Goal: Information Seeking & Learning: Learn about a topic

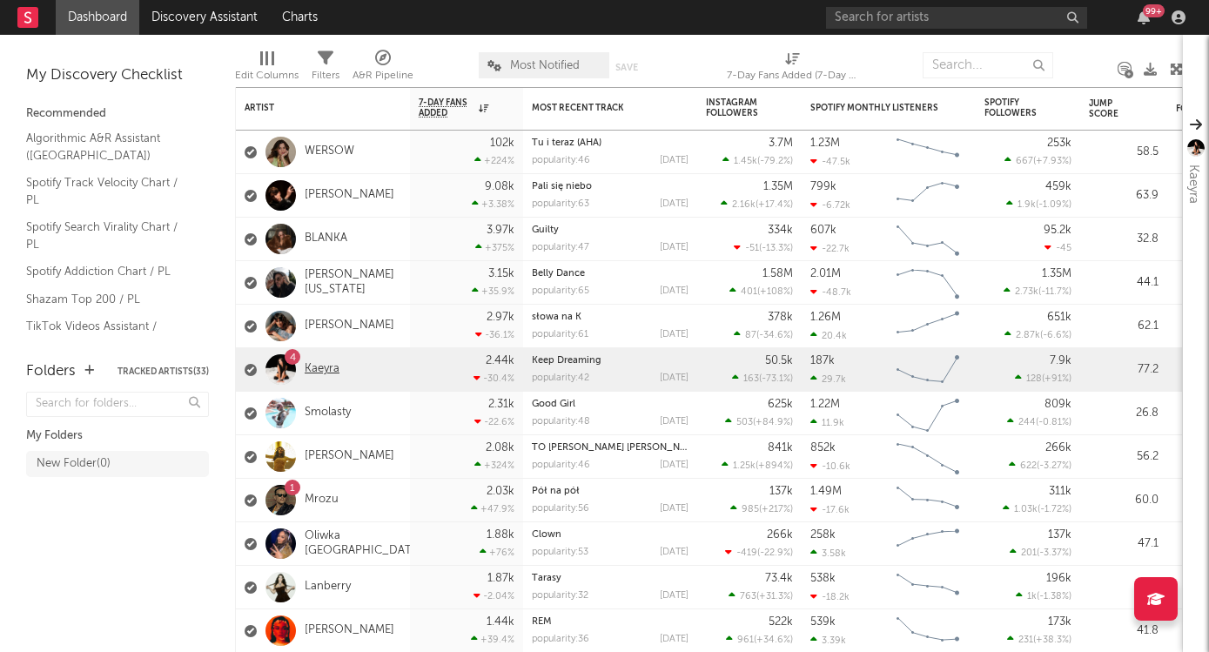
click at [322, 369] on link "Kaeyra" at bounding box center [322, 369] width 35 height 15
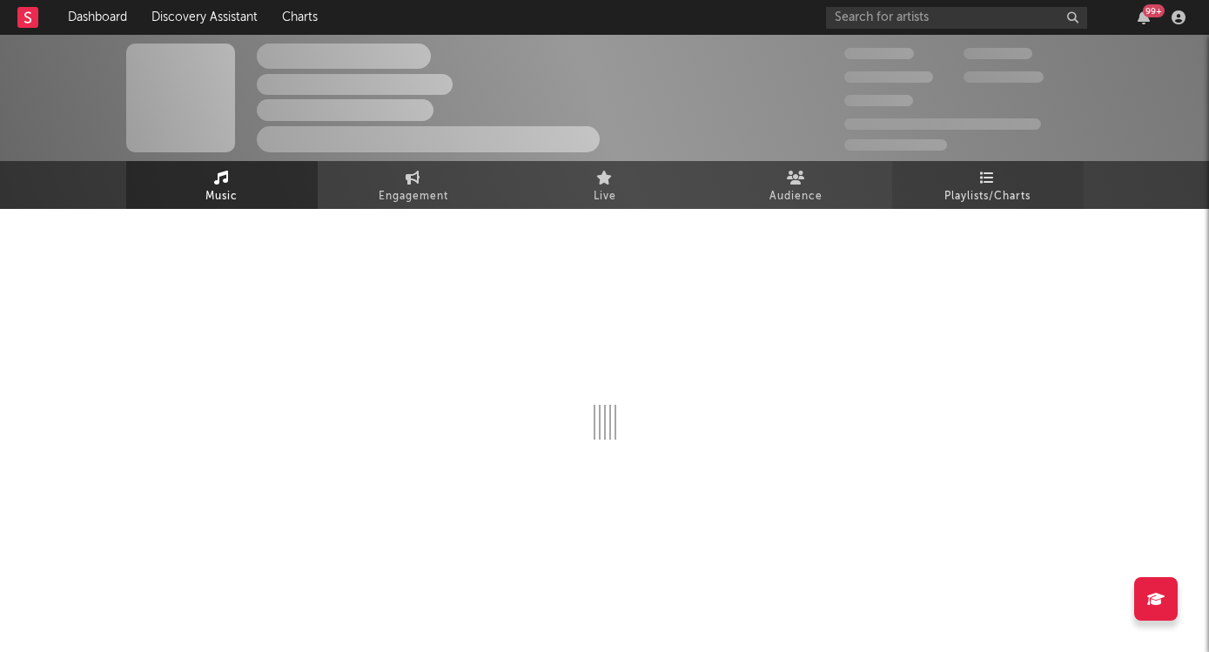
drag, startPoint x: 991, startPoint y: 187, endPoint x: 991, endPoint y: 174, distance: 13.1
click at [991, 187] on span "Playlists/Charts" at bounding box center [987, 196] width 86 height 21
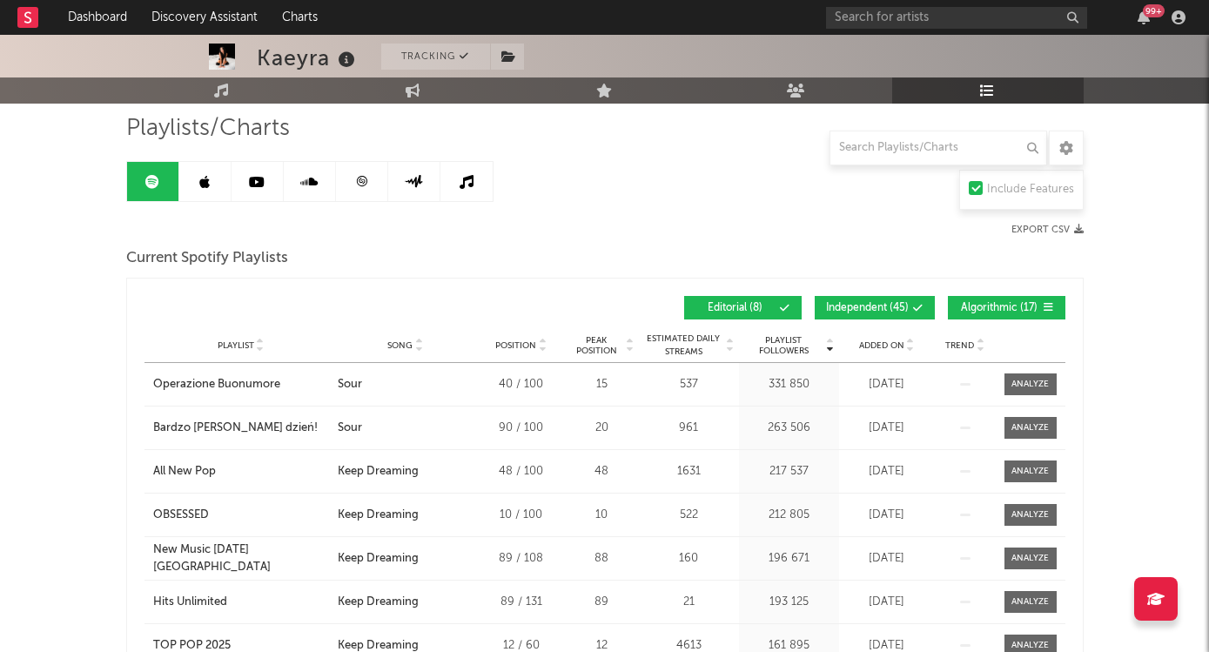
scroll to position [141, 0]
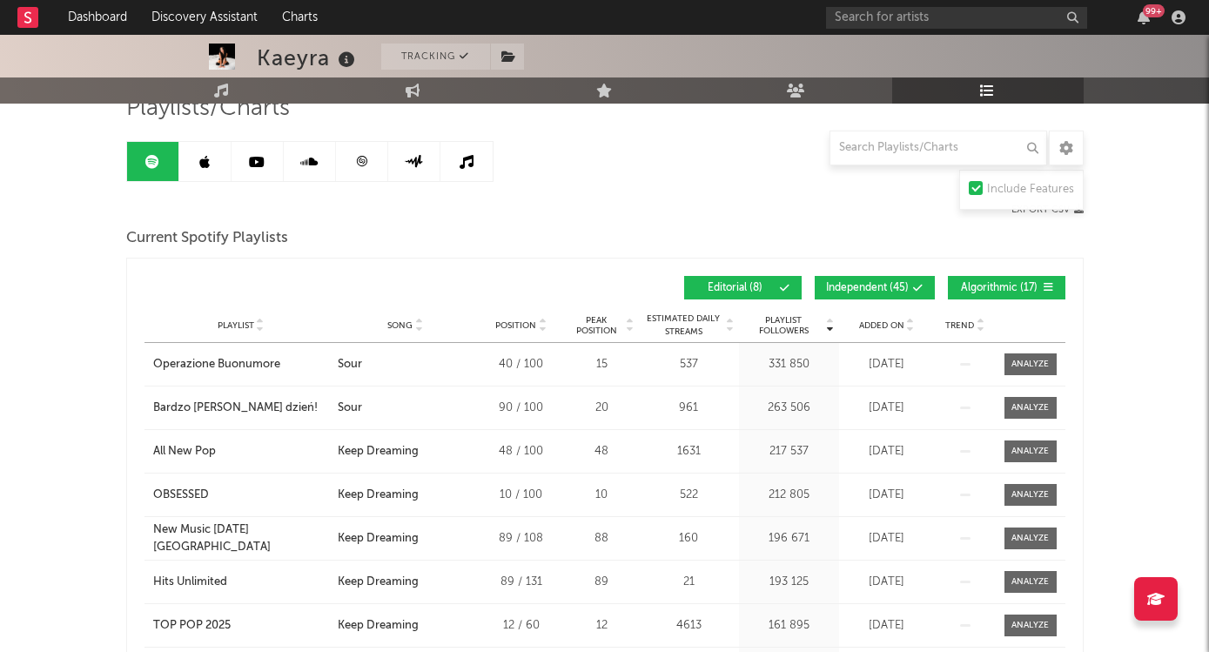
click at [877, 323] on span "Added On" at bounding box center [881, 325] width 45 height 10
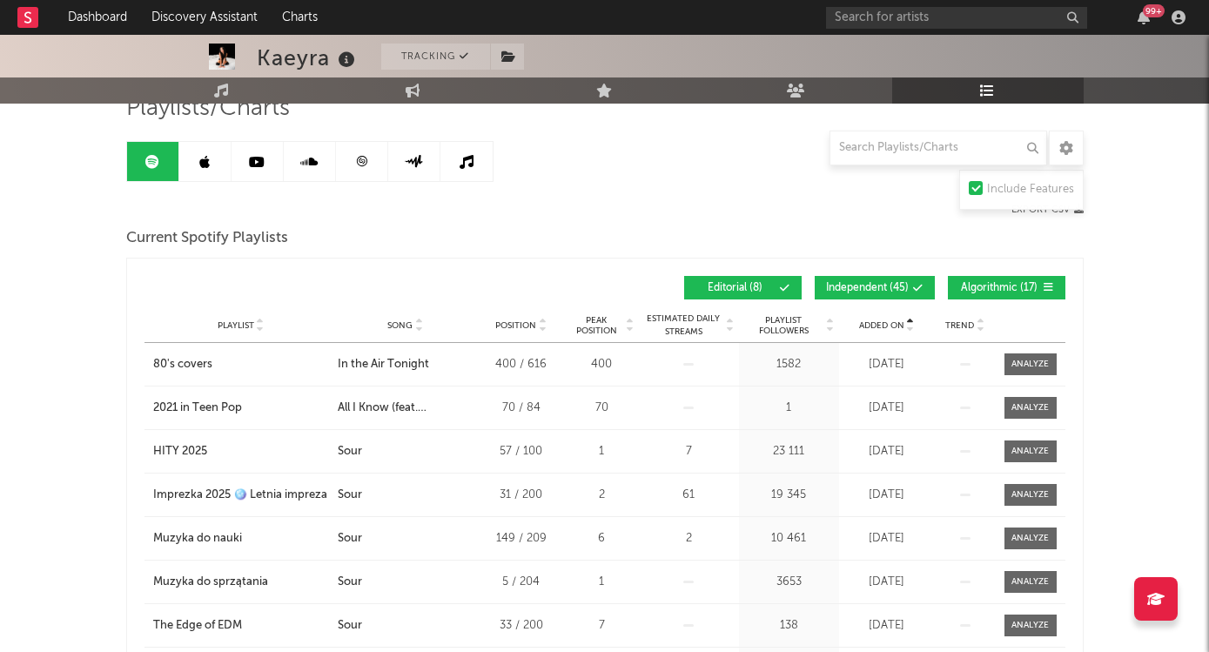
click at [877, 323] on span "Added On" at bounding box center [881, 325] width 45 height 10
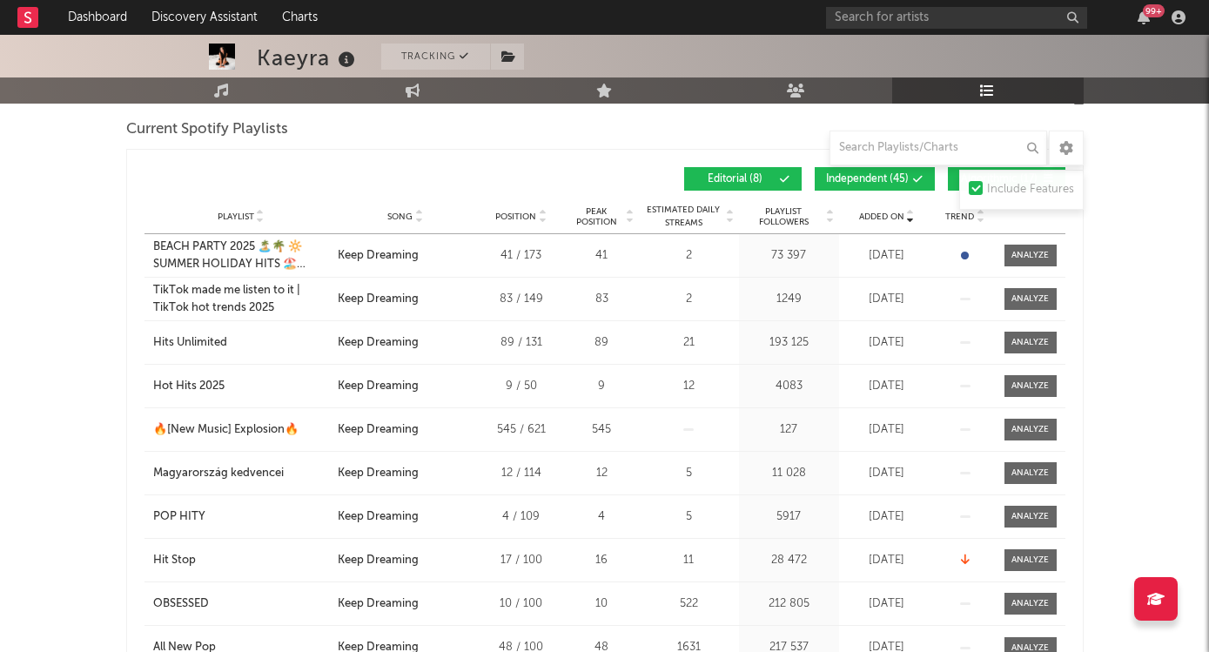
scroll to position [251, 0]
click at [197, 384] on div "Hot Hits 2025" at bounding box center [188, 385] width 71 height 17
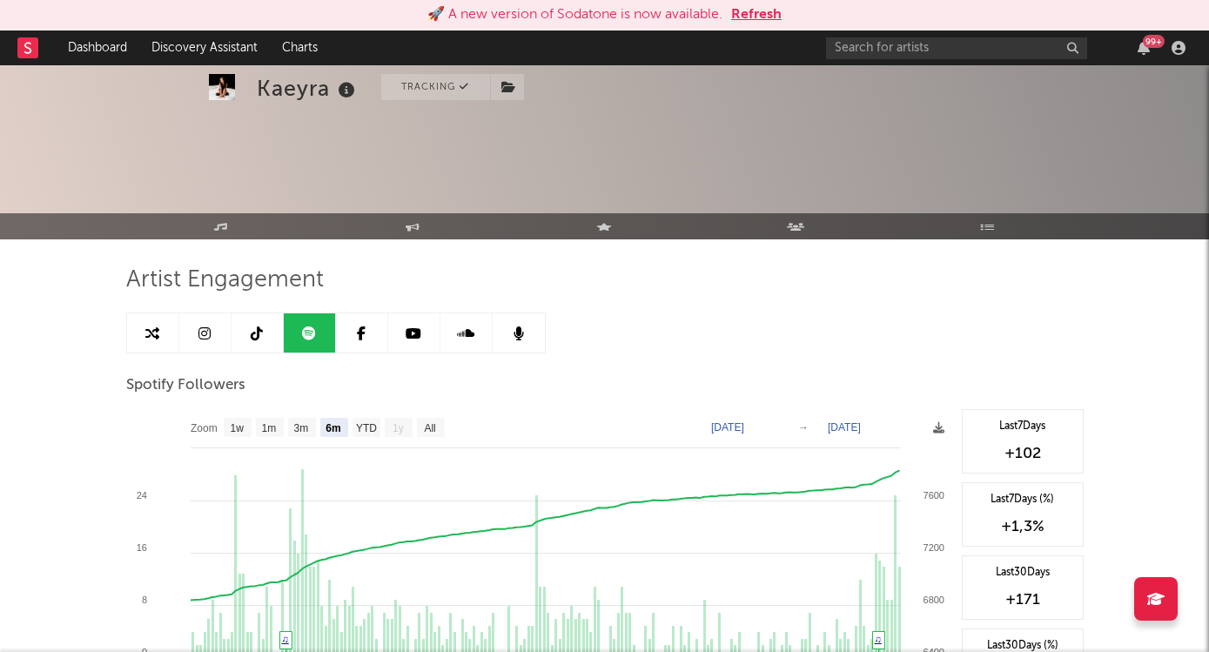
select select "6m"
select select "1w"
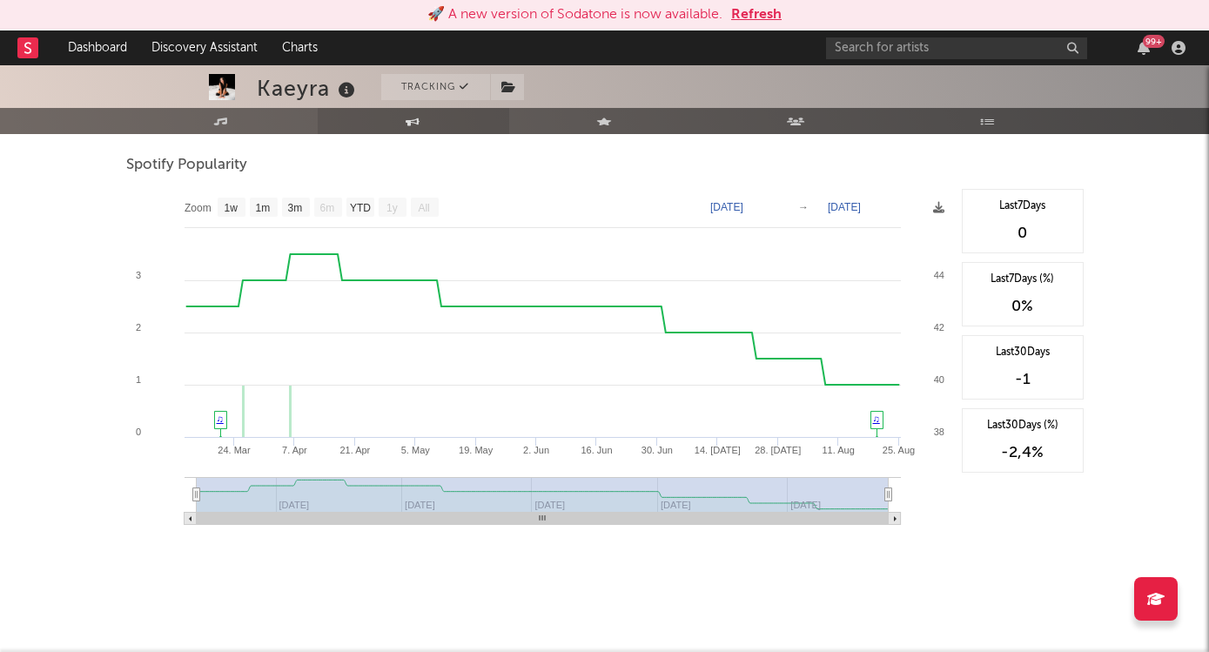
click at [409, 117] on icon at bounding box center [412, 121] width 15 height 8
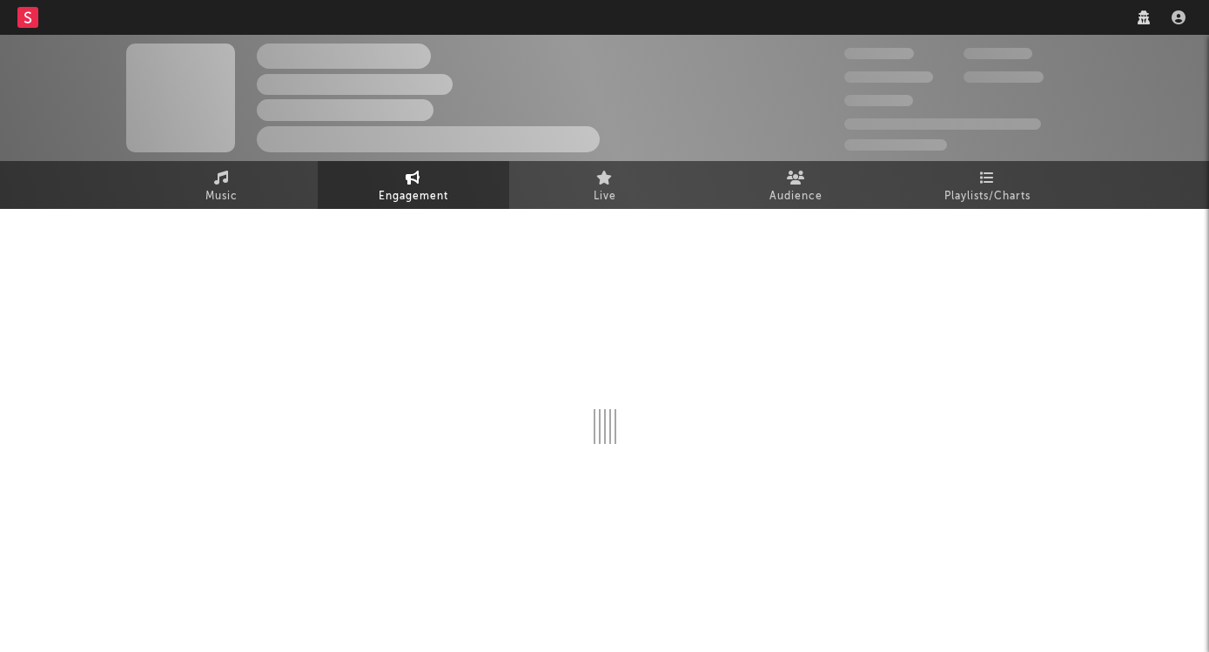
select select "1w"
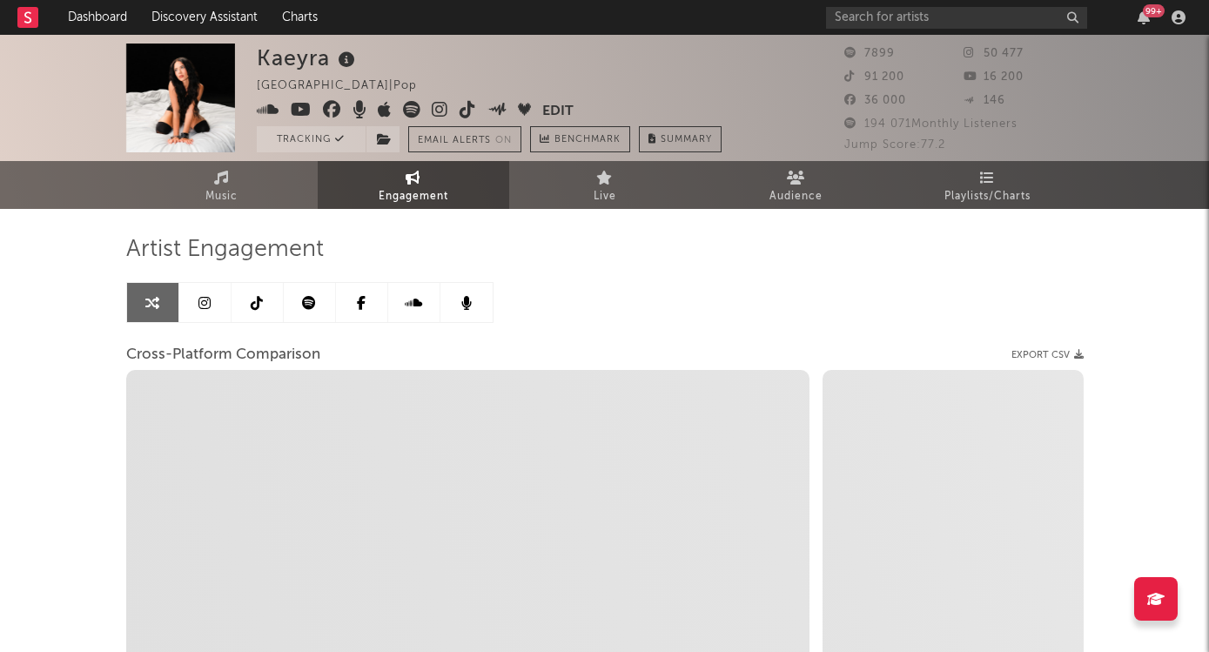
select select "1m"
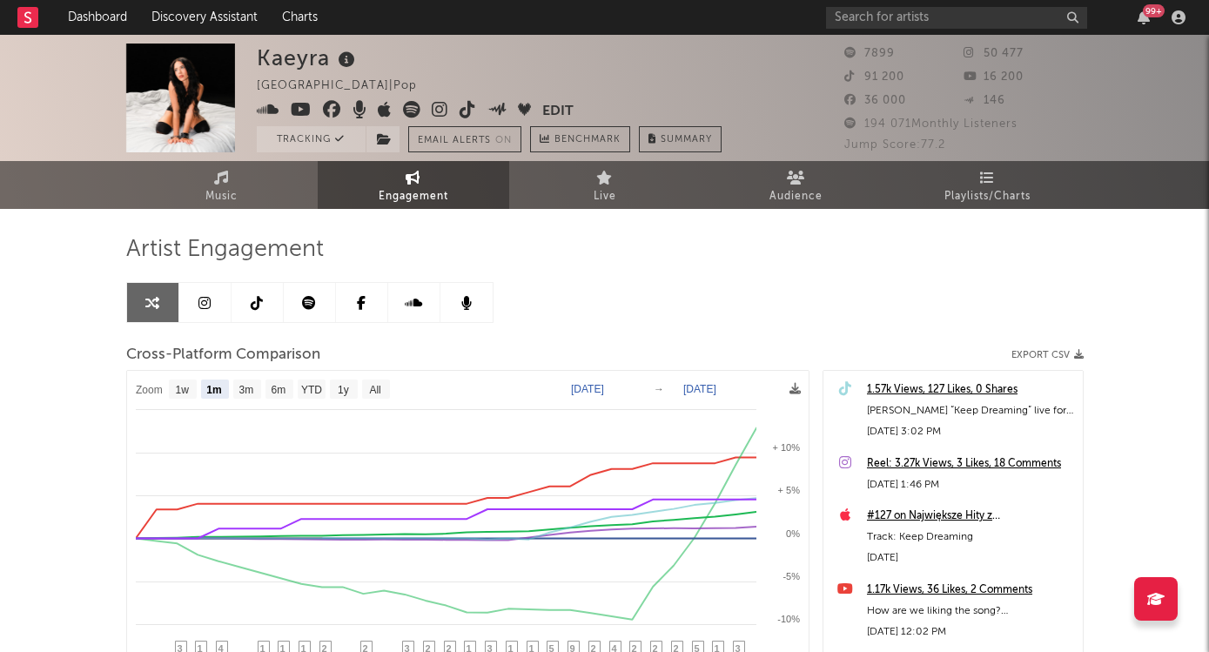
select select "1m"
click at [252, 304] on icon at bounding box center [257, 303] width 12 height 14
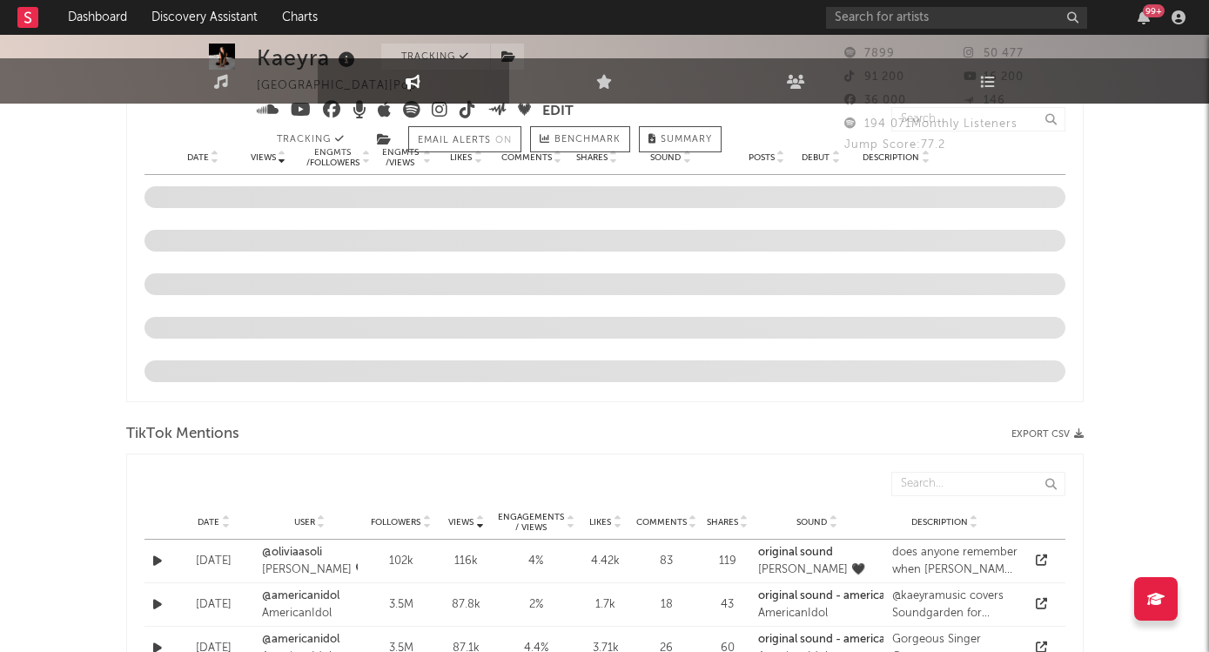
select select "6m"
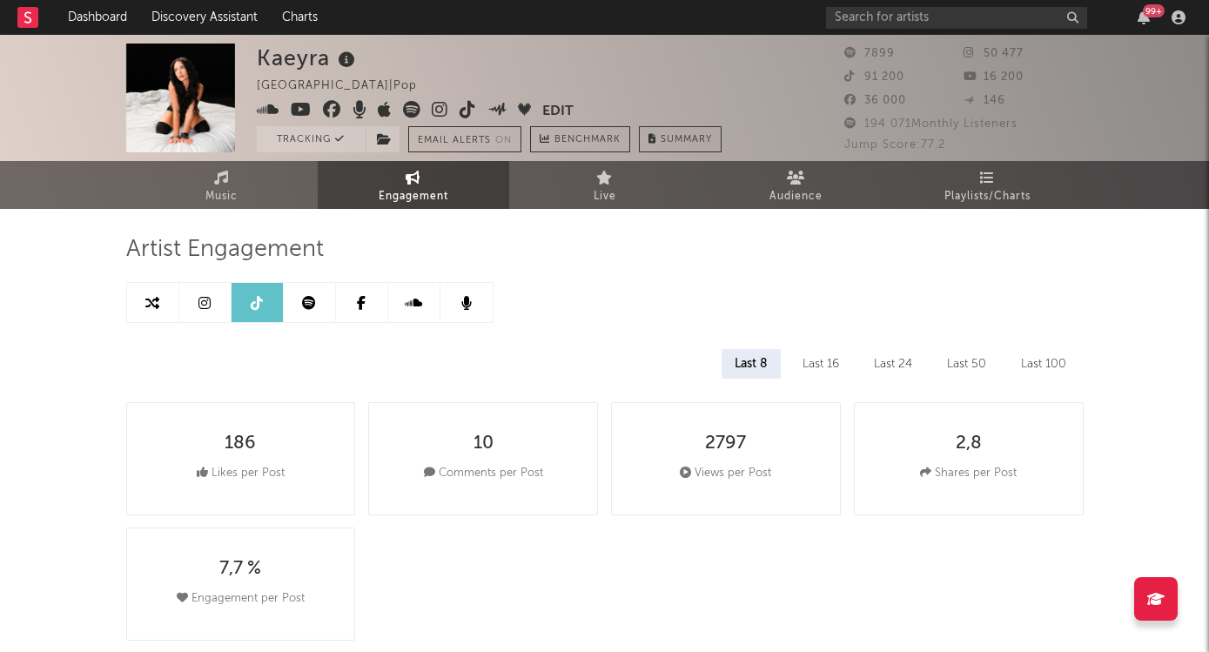
click at [209, 311] on link at bounding box center [205, 302] width 52 height 39
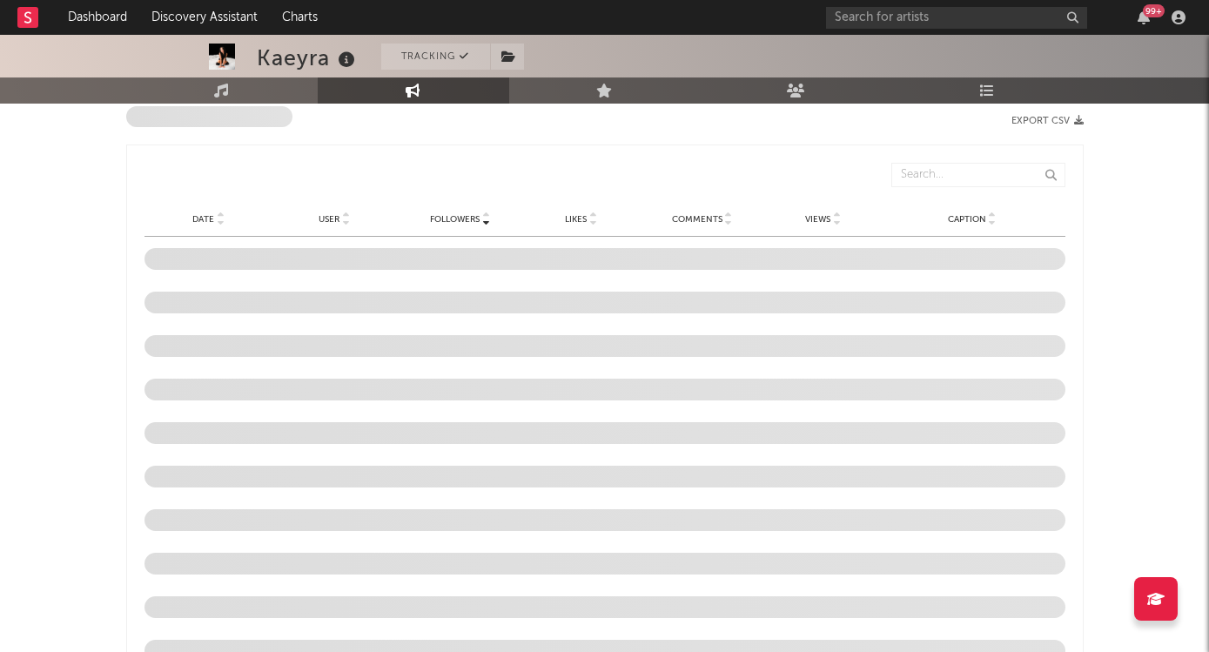
select select "6m"
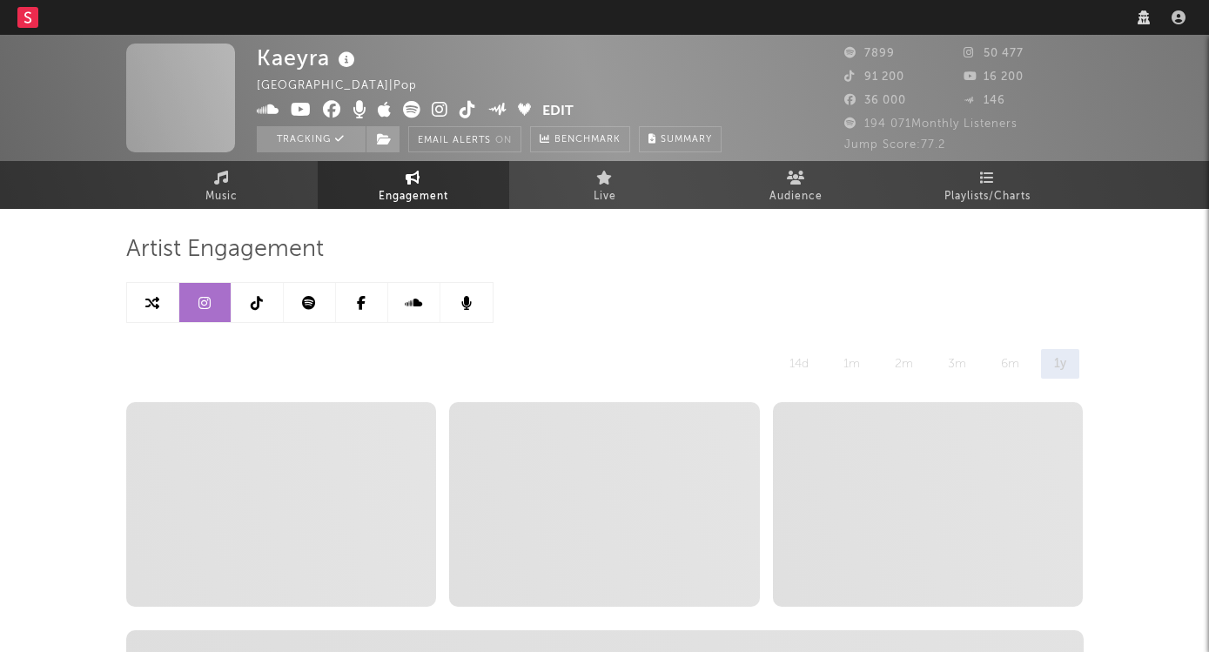
select select "6m"
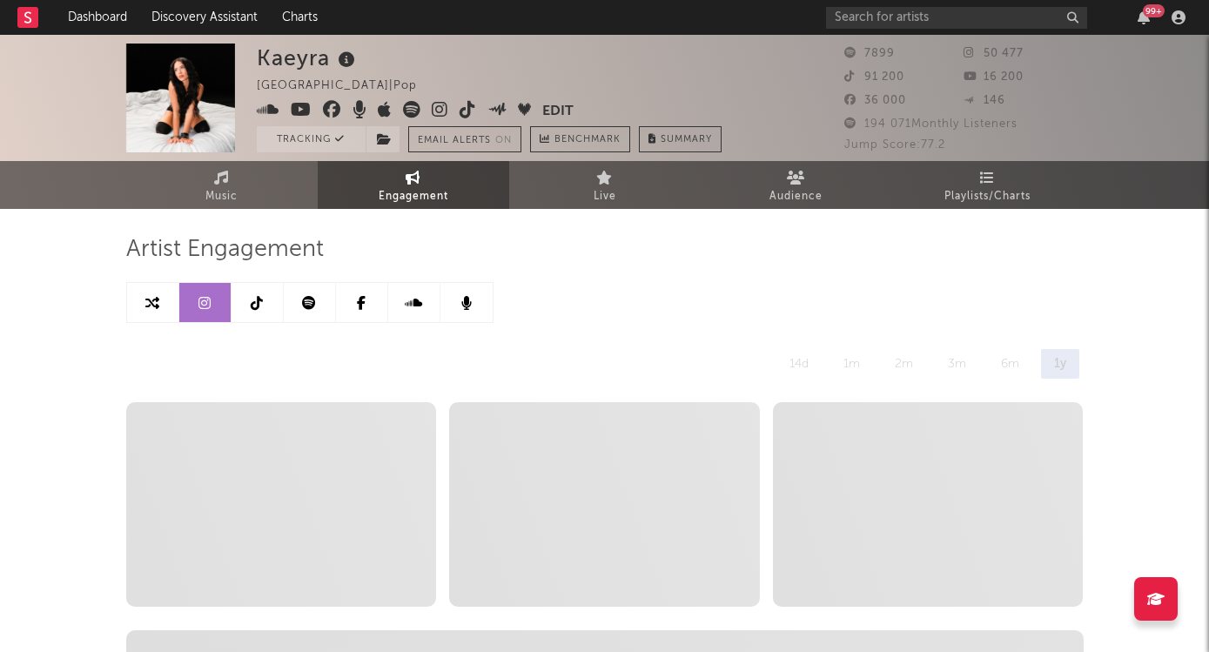
click at [1004, 72] on span "16 200" at bounding box center [993, 76] width 60 height 11
click at [988, 189] on span "Playlists/Charts" at bounding box center [987, 196] width 86 height 21
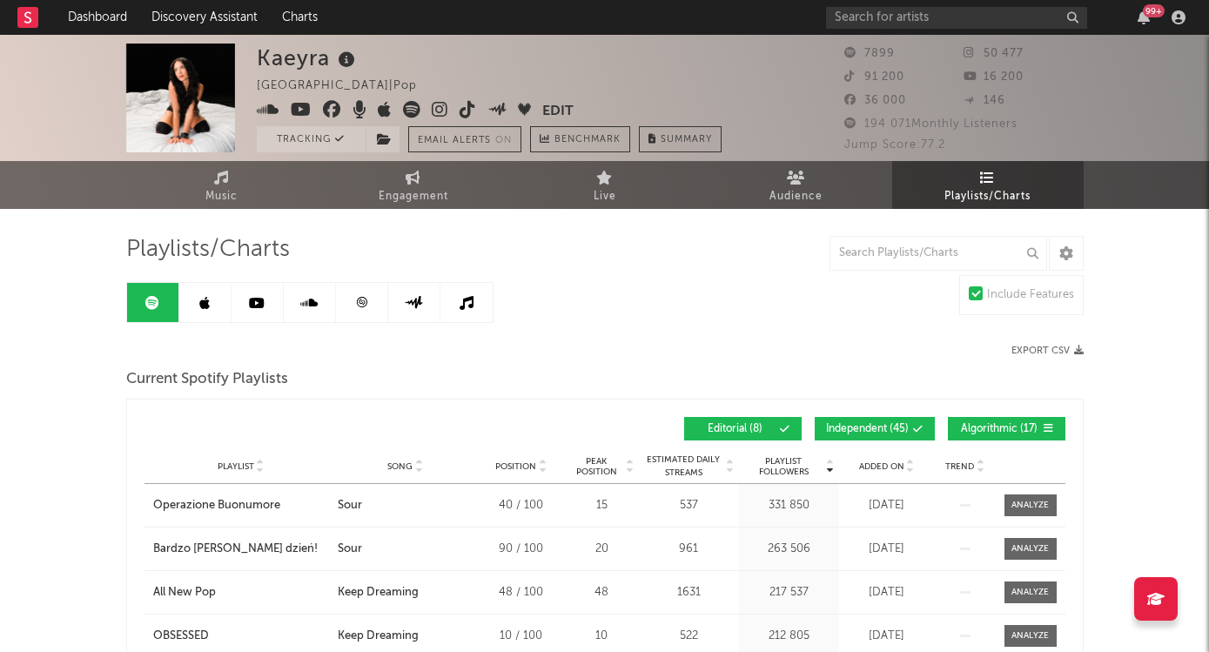
click at [251, 310] on link at bounding box center [257, 302] width 52 height 39
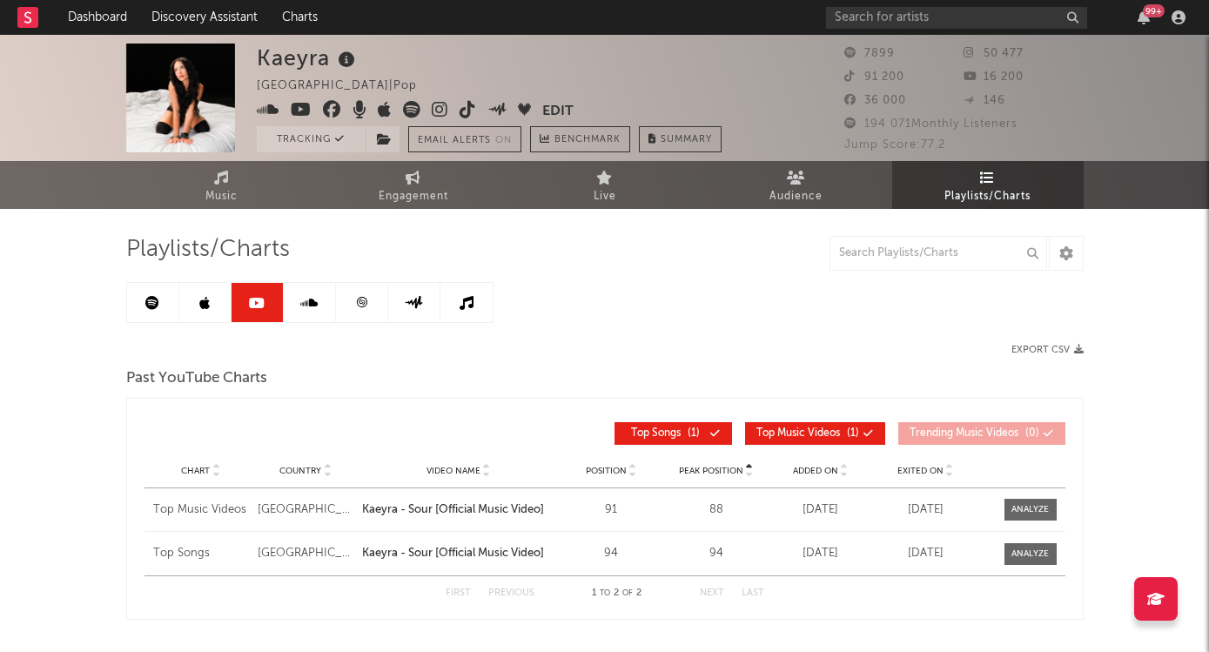
click at [220, 305] on link at bounding box center [205, 302] width 52 height 39
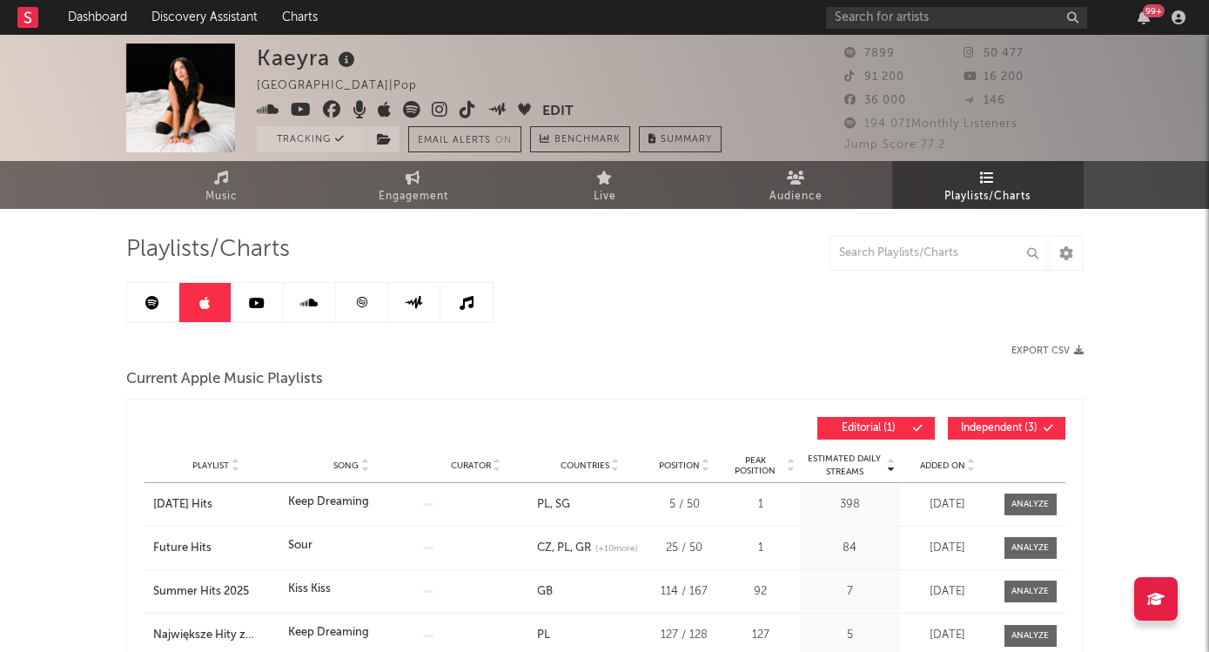
click at [938, 465] on span "Added On" at bounding box center [942, 465] width 45 height 10
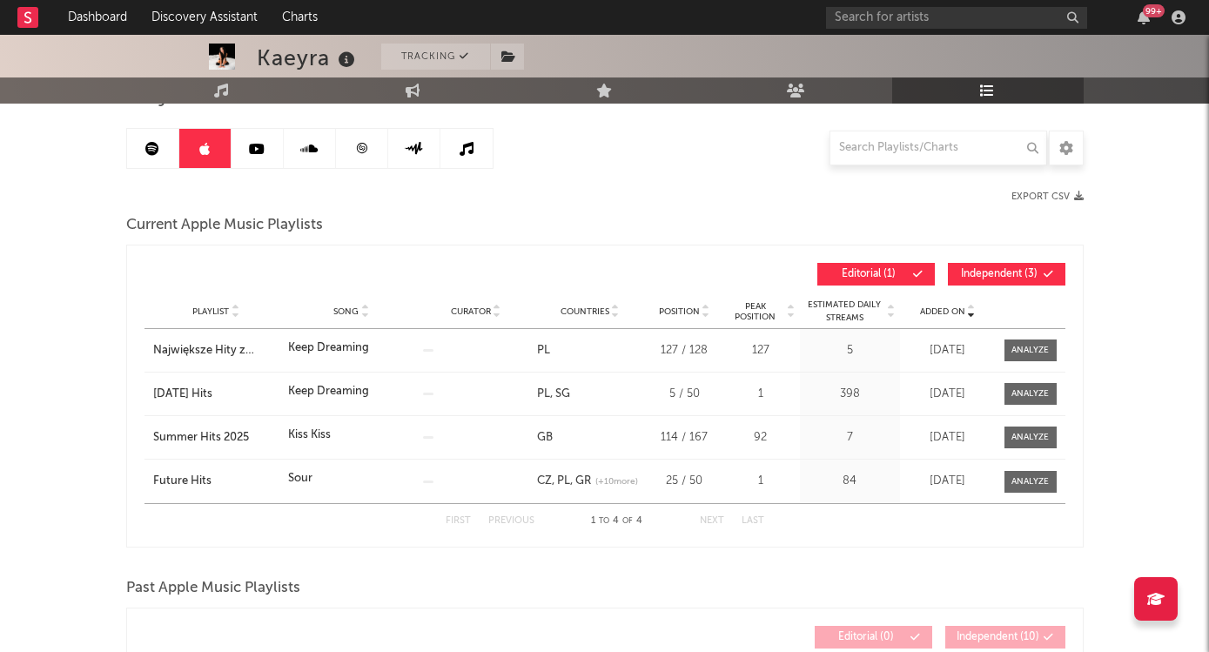
scroll to position [155, 0]
click at [158, 149] on icon at bounding box center [152, 148] width 14 height 14
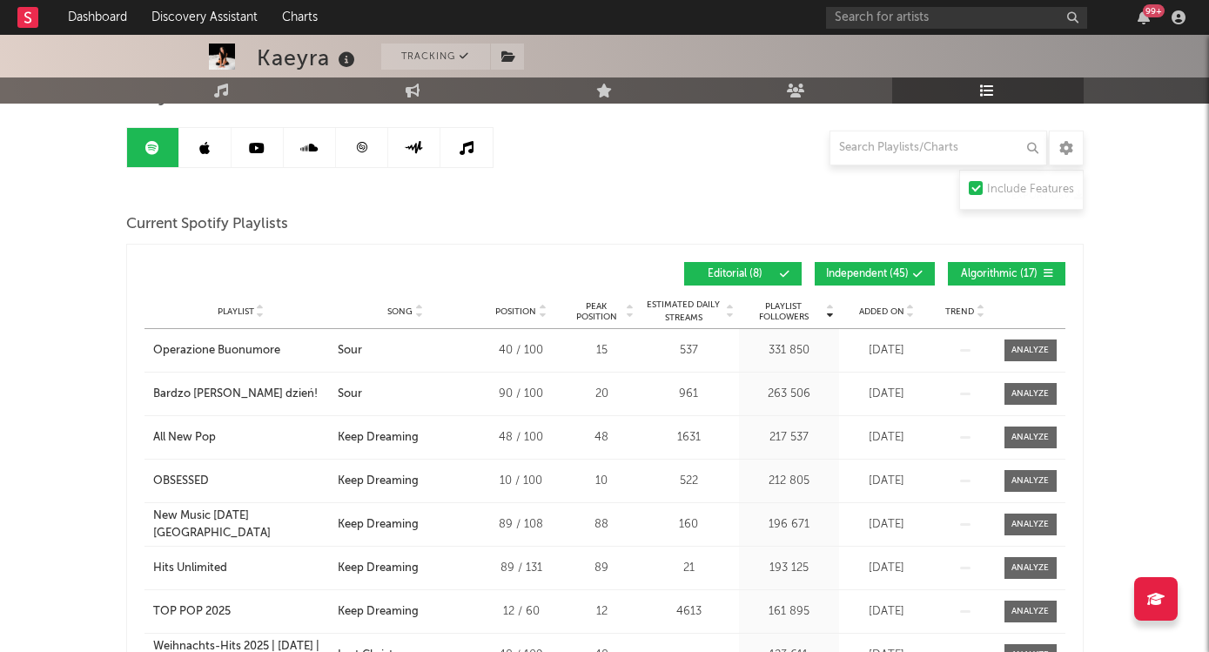
click at [881, 305] on div "Added On" at bounding box center [886, 311] width 87 height 13
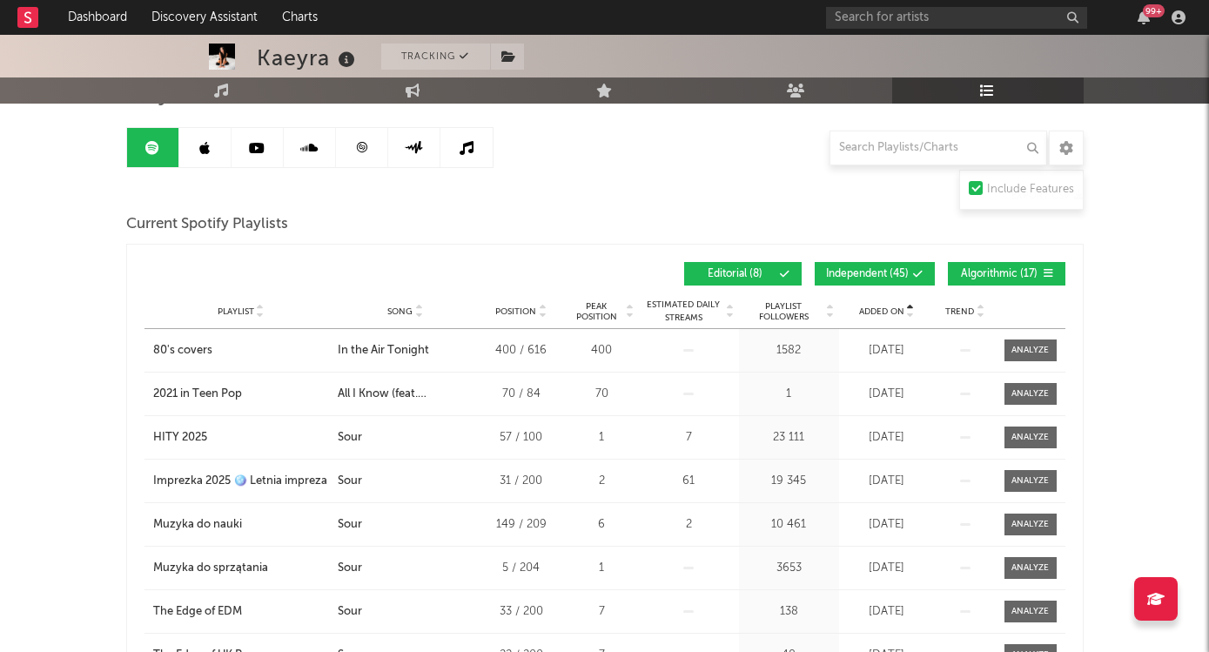
click at [881, 305] on div "Added On" at bounding box center [886, 311] width 87 height 13
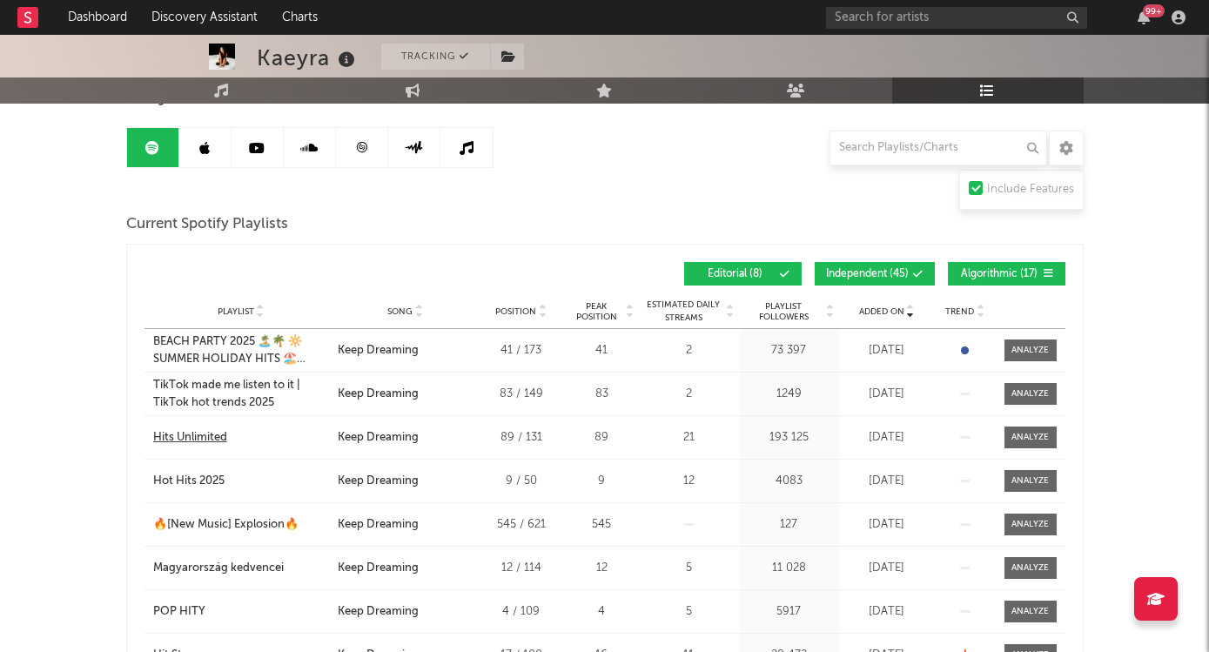
click at [191, 432] on div "Hits Unlimited" at bounding box center [190, 437] width 74 height 17
click at [224, 400] on div "TikTok made me listen to it | TikTok hot trends 2025" at bounding box center [241, 394] width 176 height 34
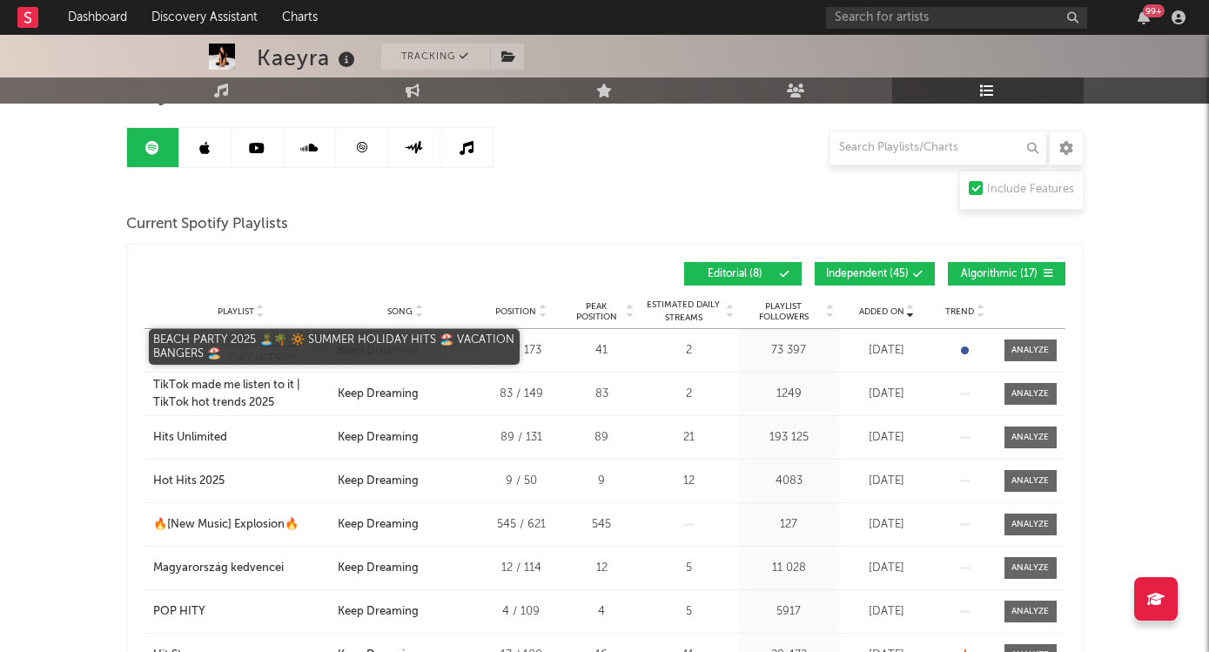
click at [228, 359] on div "BEACH PARTY 2025 🏝️🌴 🔆 SUMMER HOLIDAY HITS 🏖️ VACATION BANGERS 🏖️" at bounding box center [241, 350] width 176 height 34
